Goal: Transaction & Acquisition: Purchase product/service

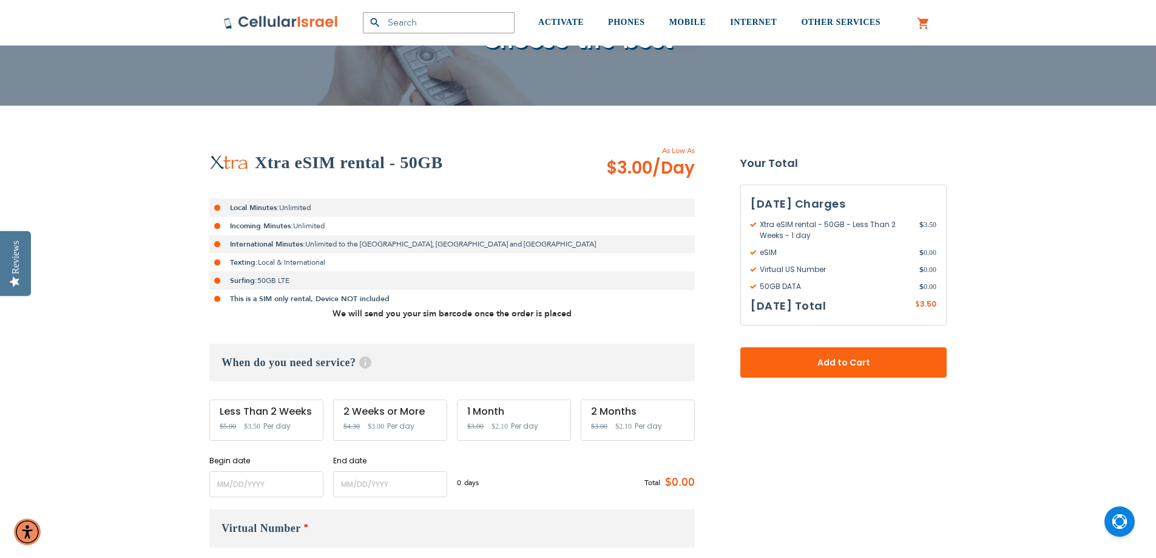
scroll to position [182, 0]
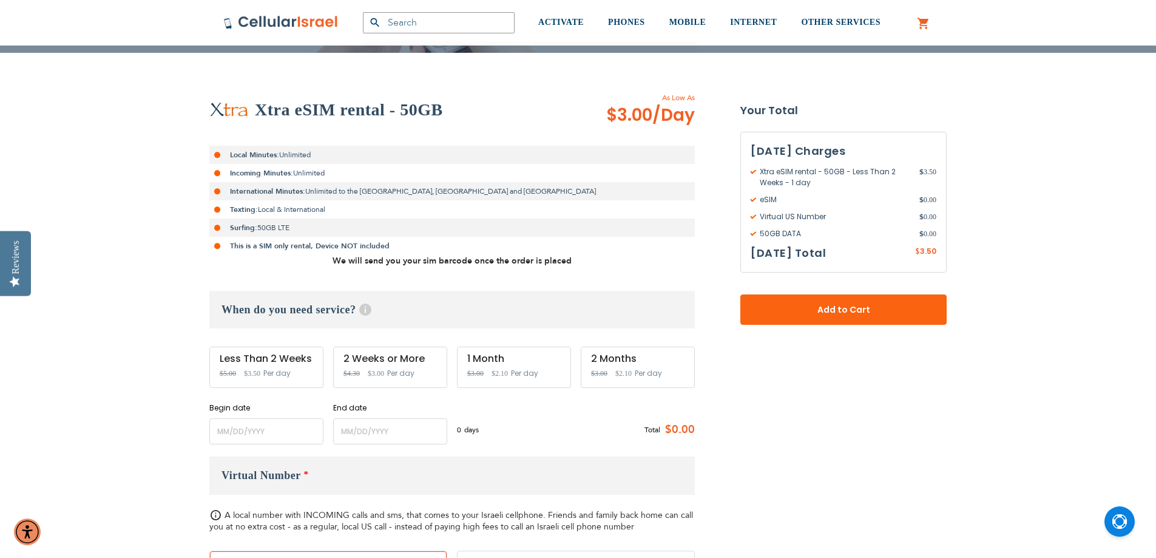
type input "[EMAIL_ADDRESS][PERSON_NAME][DOMAIN_NAME]"
click at [217, 433] on input "name" at bounding box center [266, 431] width 114 height 26
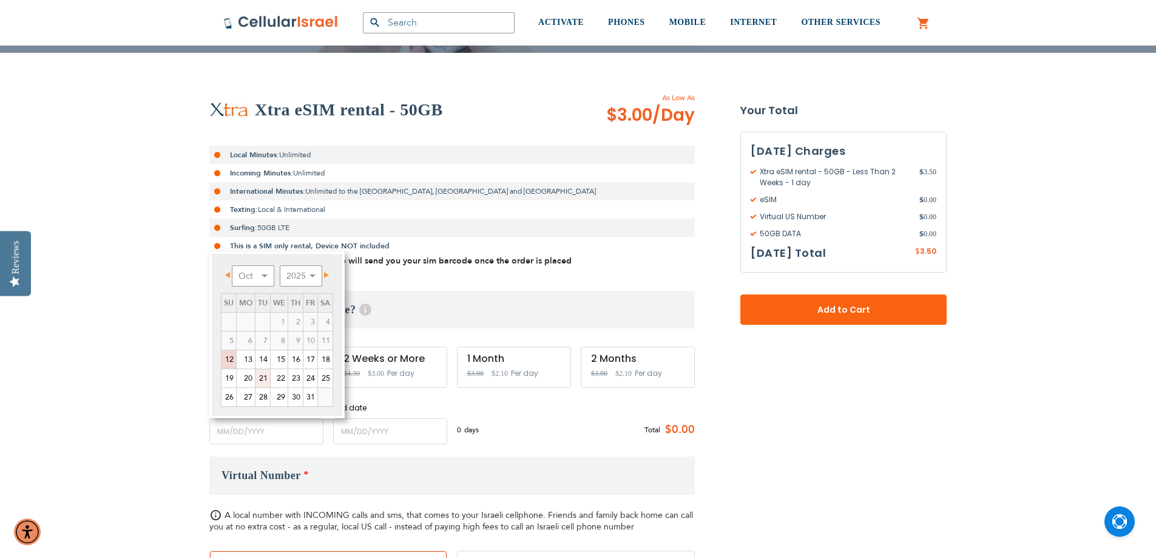
click at [264, 377] on link "21" at bounding box center [262, 378] width 15 height 18
type input "[DATE]"
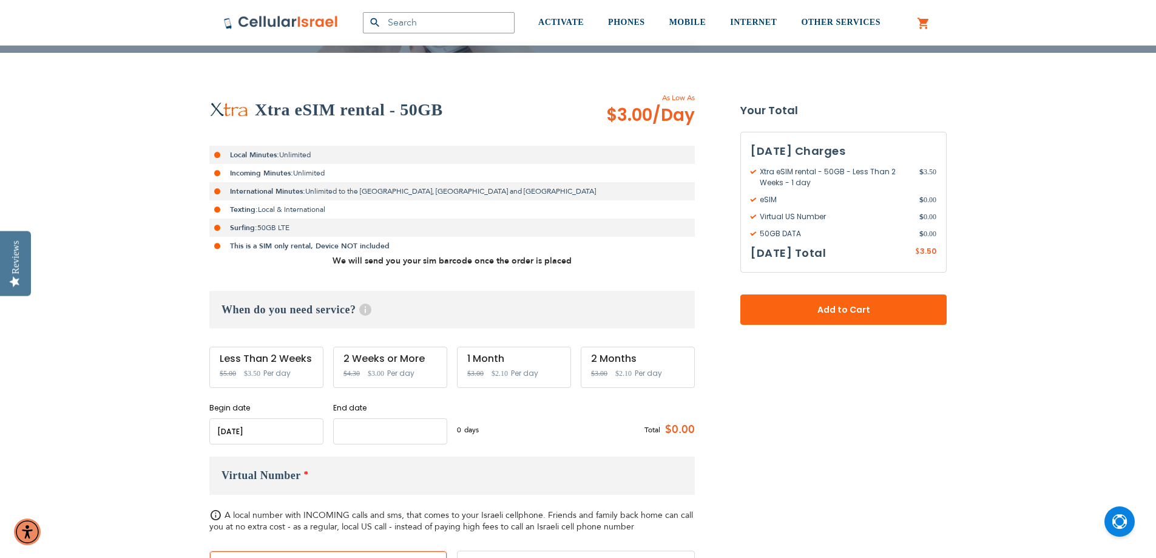
click at [396, 438] on input "name" at bounding box center [390, 431] width 114 height 26
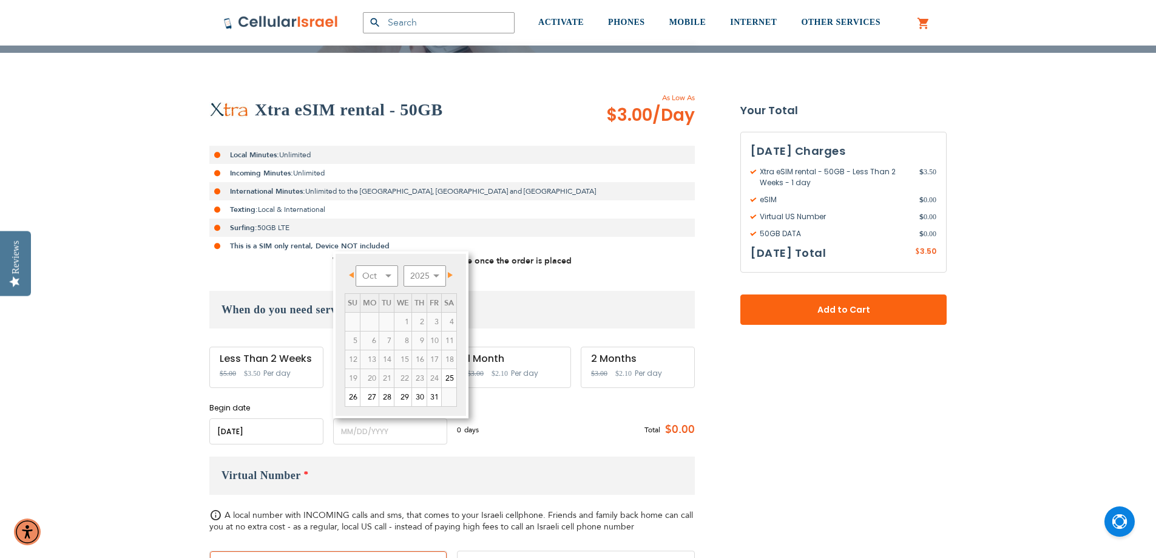
click at [451, 272] on span "Next" at bounding box center [450, 275] width 5 height 6
click at [368, 376] on link "17" at bounding box center [369, 378] width 18 height 18
type input "[DATE]"
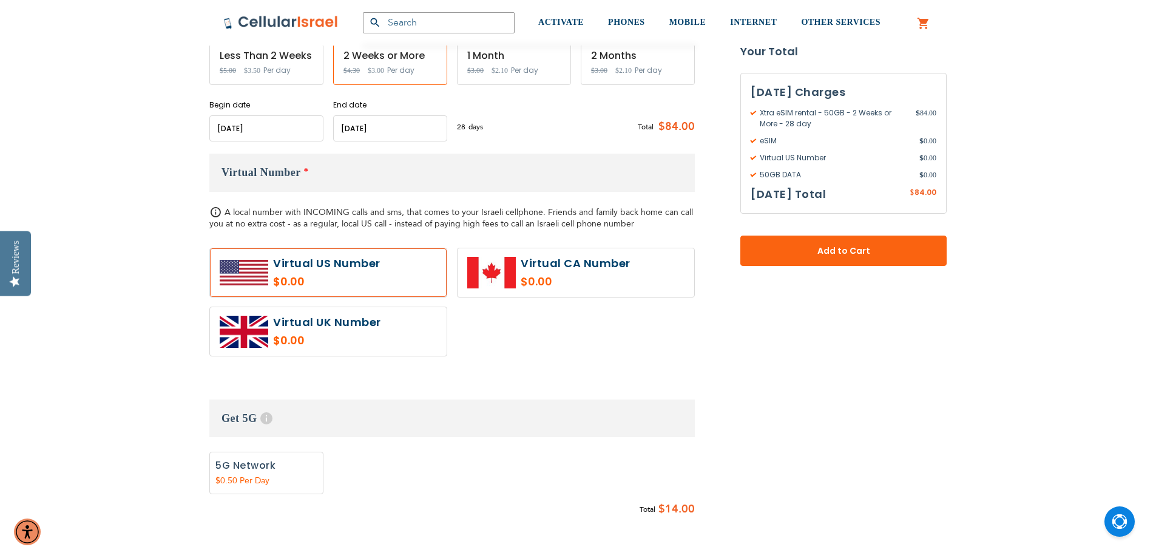
scroll to position [485, 0]
click at [258, 480] on label "Add" at bounding box center [266, 472] width 114 height 42
radio input "true"
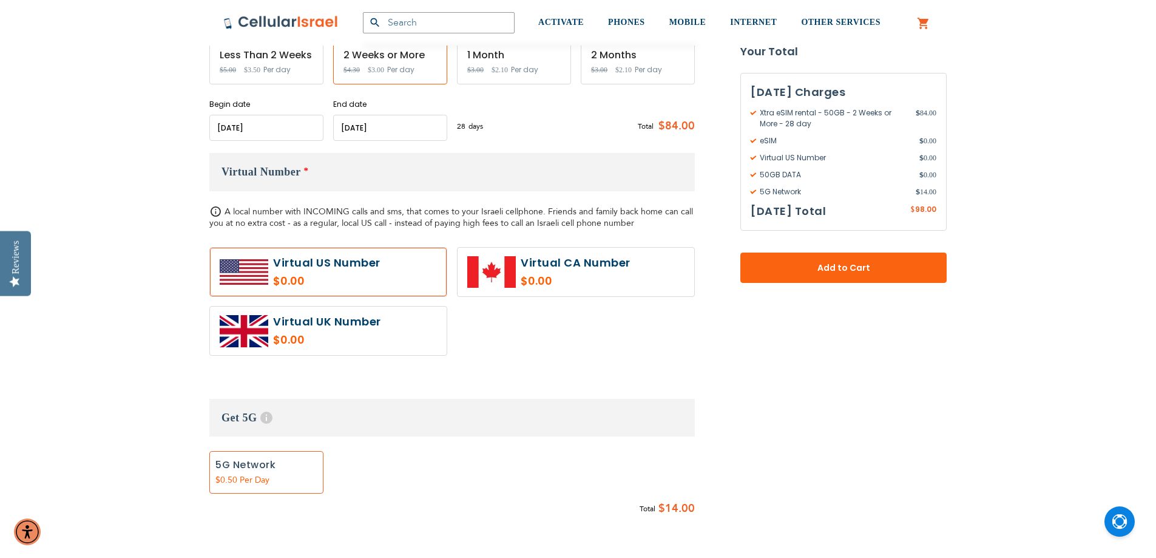
click at [815, 265] on span "Add to Cart" at bounding box center [843, 267] width 126 height 13
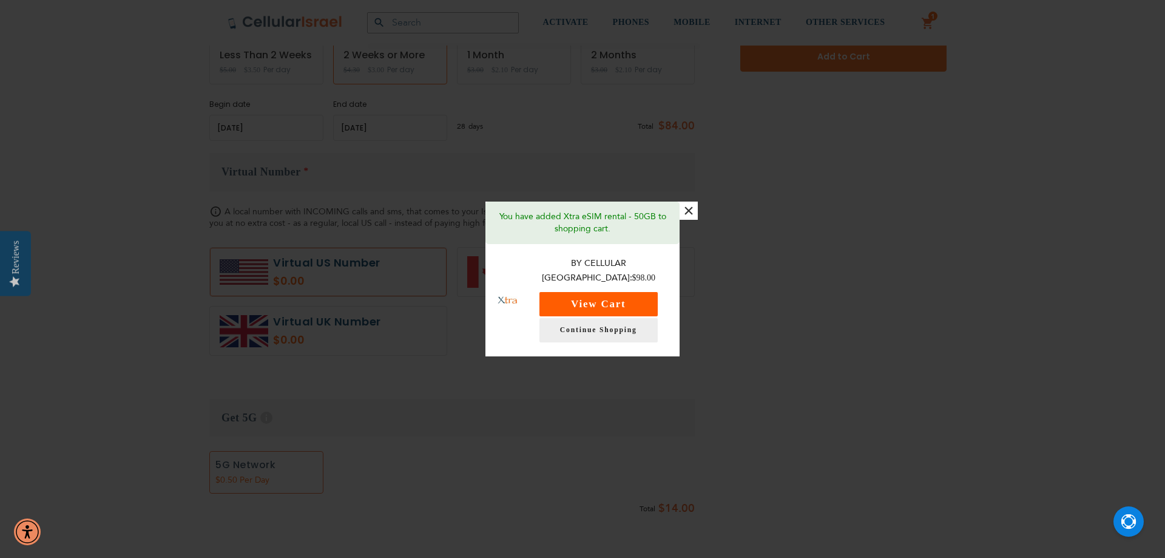
click at [578, 295] on button "View Cart" at bounding box center [598, 304] width 118 height 24
